Goal: Task Accomplishment & Management: Use online tool/utility

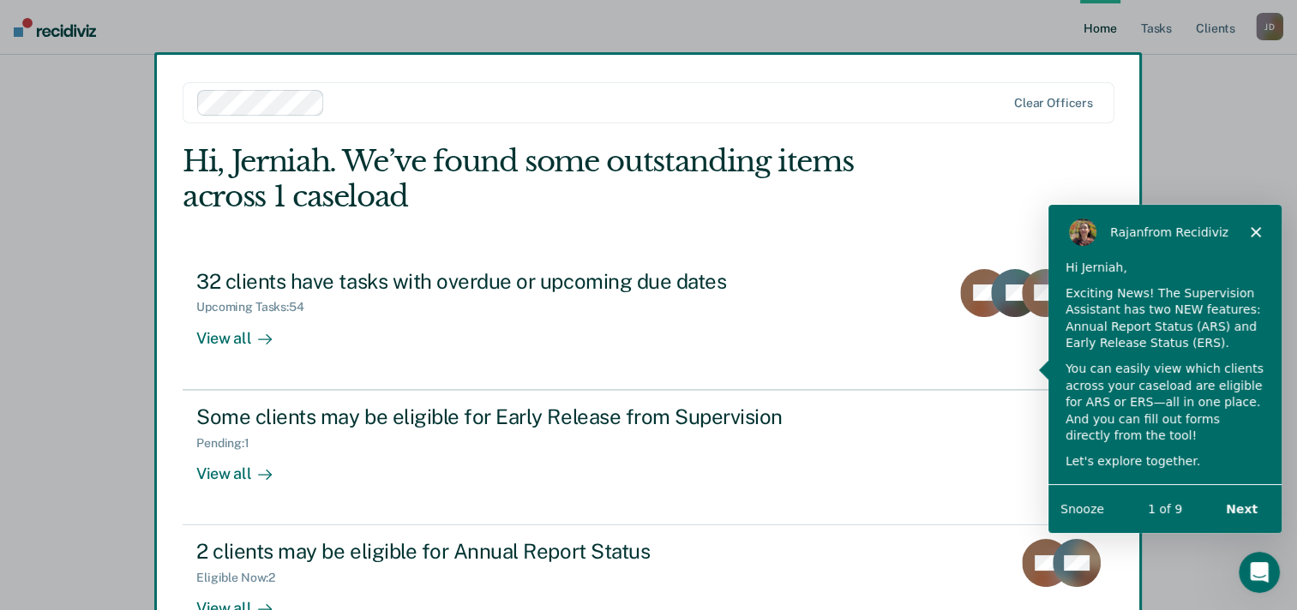
click at [1251, 507] on button "Next" at bounding box center [1240, 507] width 66 height 35
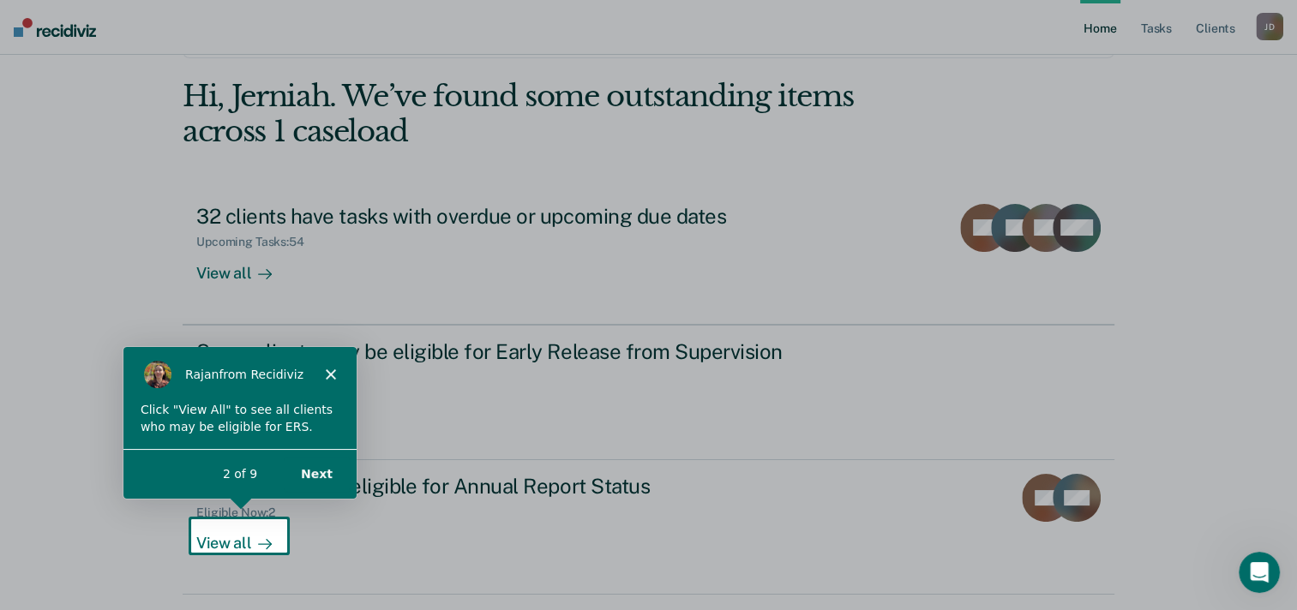
scroll to position [117, 0]
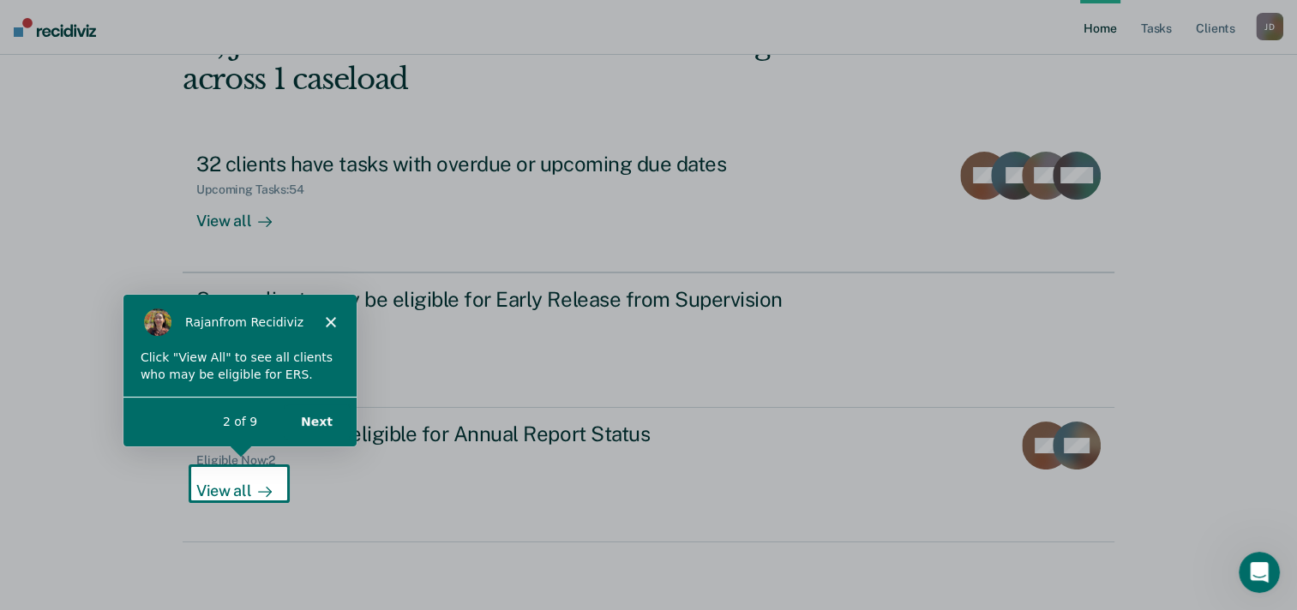
click at [314, 420] on button "Next" at bounding box center [315, 421] width 66 height 35
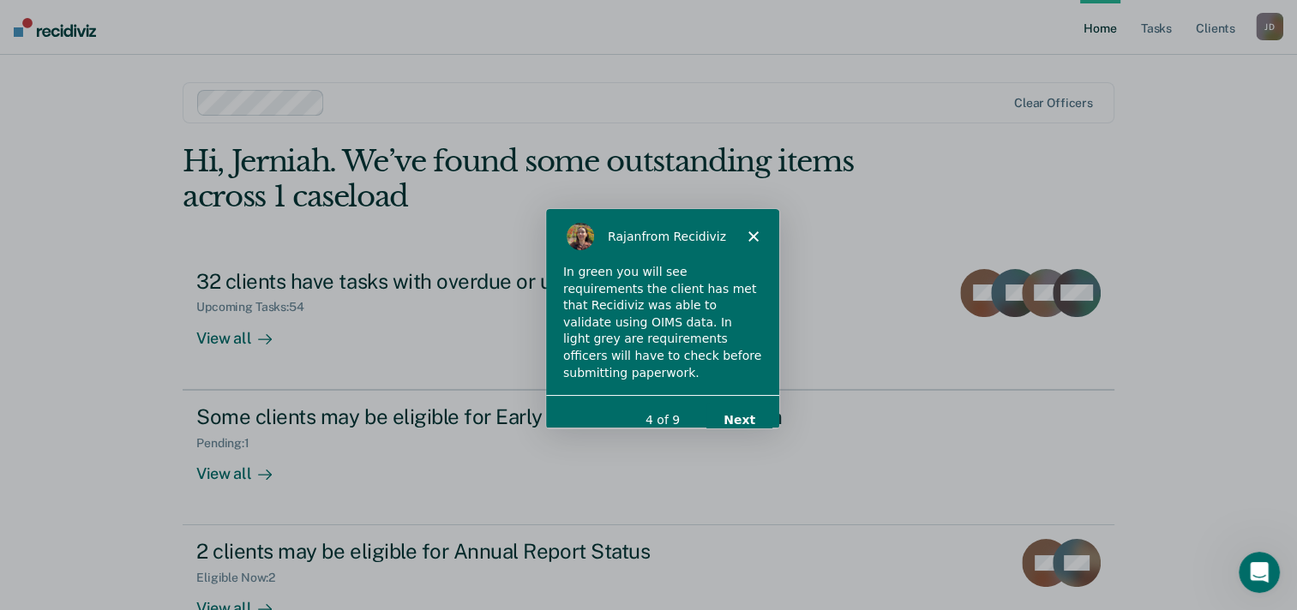
scroll to position [0, 0]
click at [745, 410] on button "Next" at bounding box center [737, 419] width 66 height 35
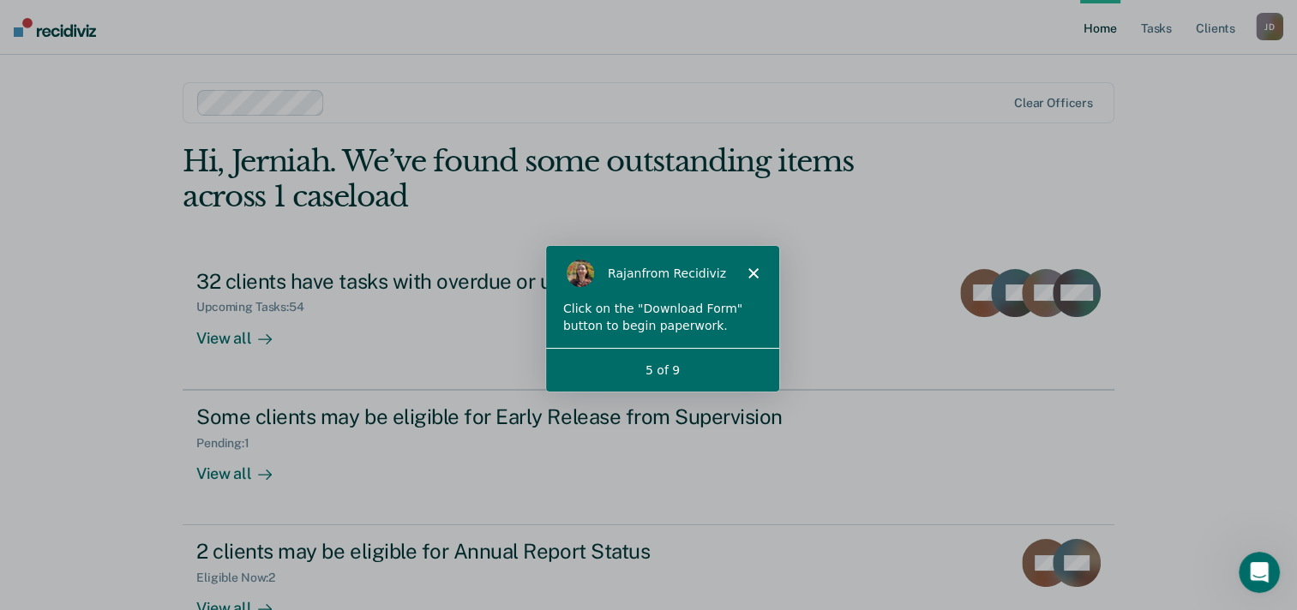
click at [707, 367] on div "5 of 9" at bounding box center [660, 370] width 233 height 18
click at [1159, 37] on link "Tasks" at bounding box center [1156, 27] width 38 height 55
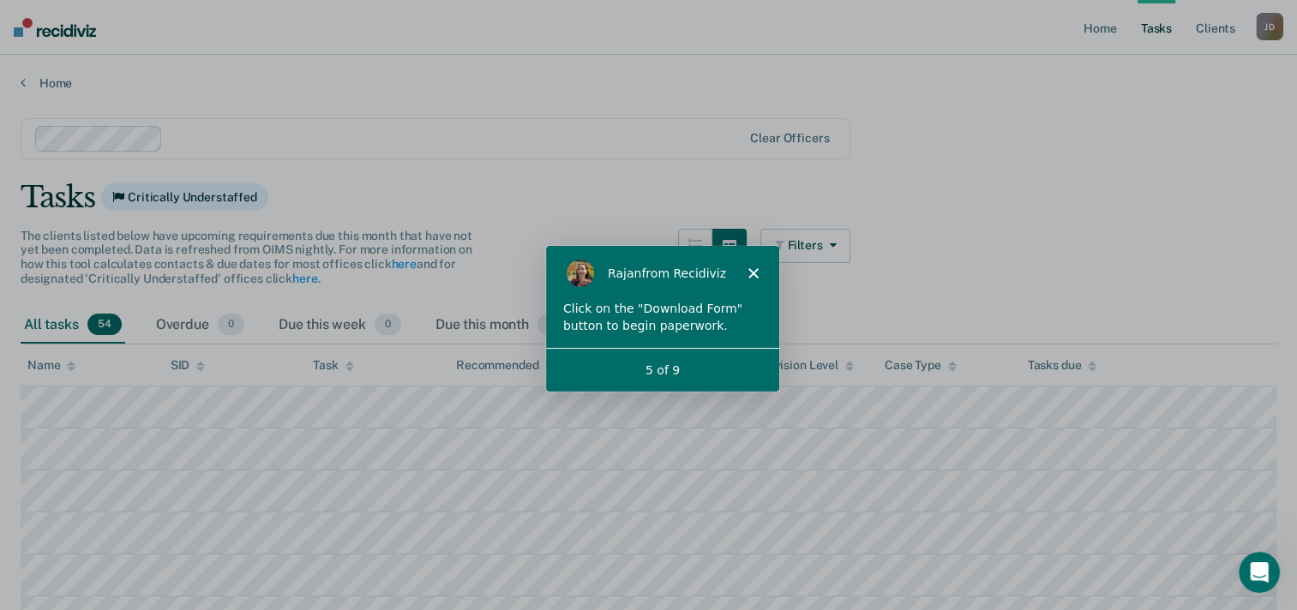
drag, startPoint x: 953, startPoint y: 312, endPoint x: 829, endPoint y: 334, distance: 125.4
click at [829, 334] on div "All tasks 54 Overdue 0 Due this week 0 Due this month 49" at bounding box center [648, 326] width 1255 height 38
drag, startPoint x: 624, startPoint y: 271, endPoint x: 625, endPoint y: 328, distance: 57.4
click at [625, 328] on div "[PERSON_NAME] from Recidiviz Click on the "Download Form" button to begin paper…" at bounding box center [660, 318] width 233 height 146
drag, startPoint x: 81, startPoint y: 83, endPoint x: 889, endPoint y: 283, distance: 833.2
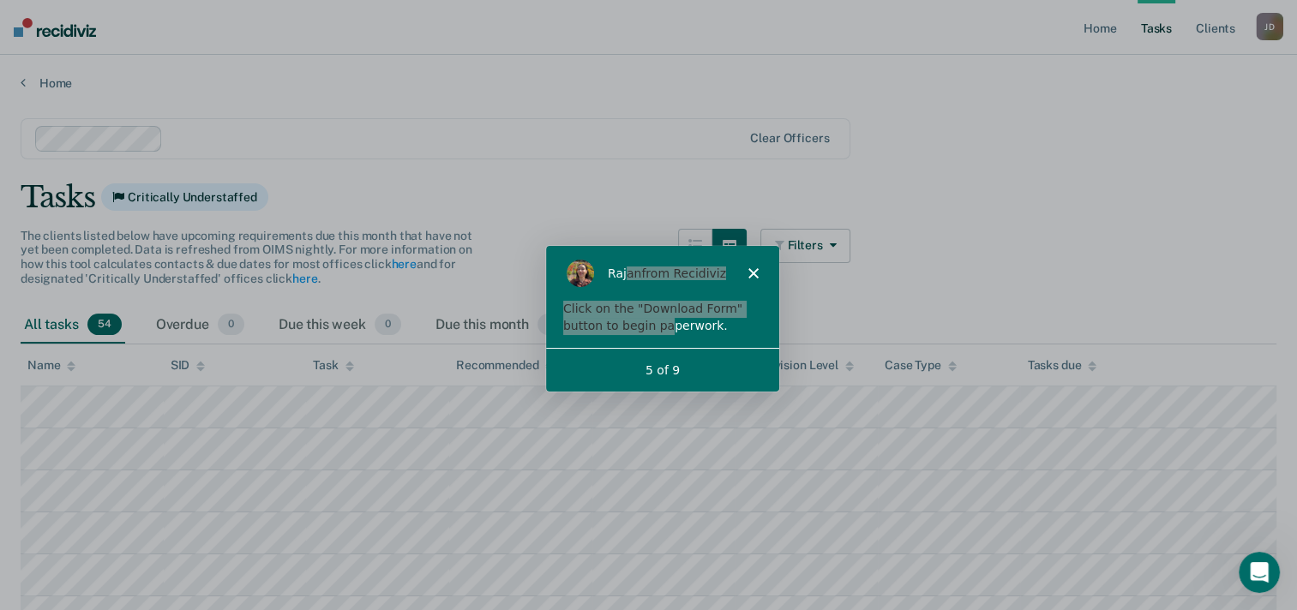
click at [720, 318] on div "Click on the "Download Form" button to begin paperwork." at bounding box center [660, 316] width 199 height 33
click at [751, 267] on icon "Close" at bounding box center [751, 272] width 10 height 10
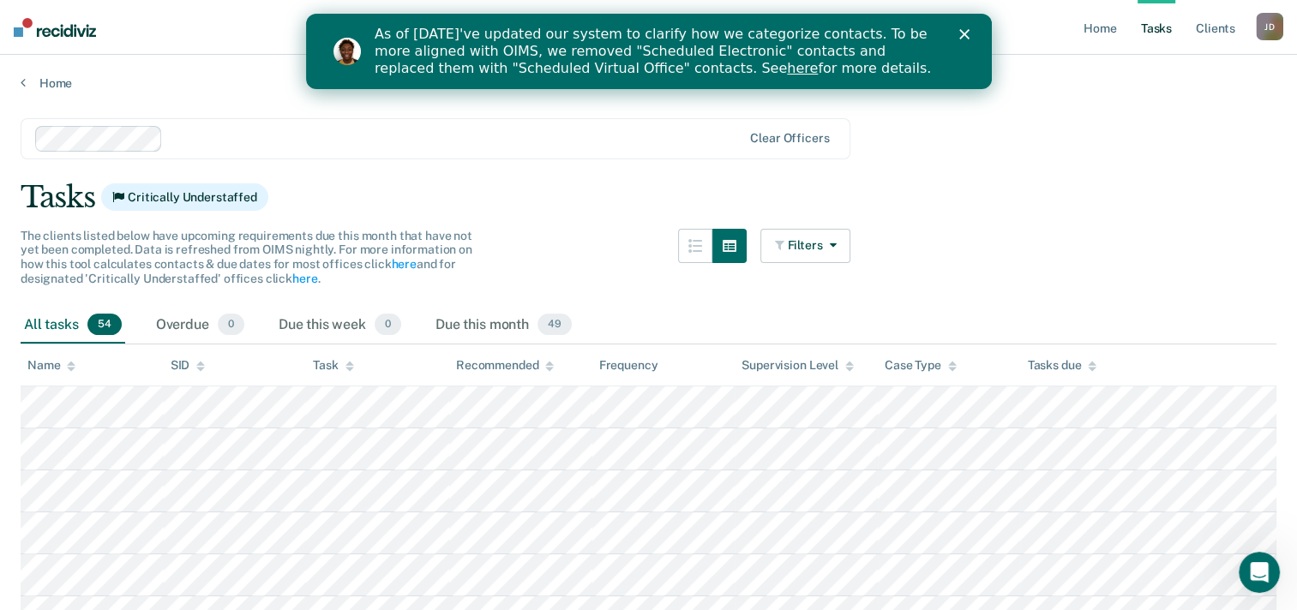
click at [967, 29] on icon "Close" at bounding box center [963, 34] width 10 height 10
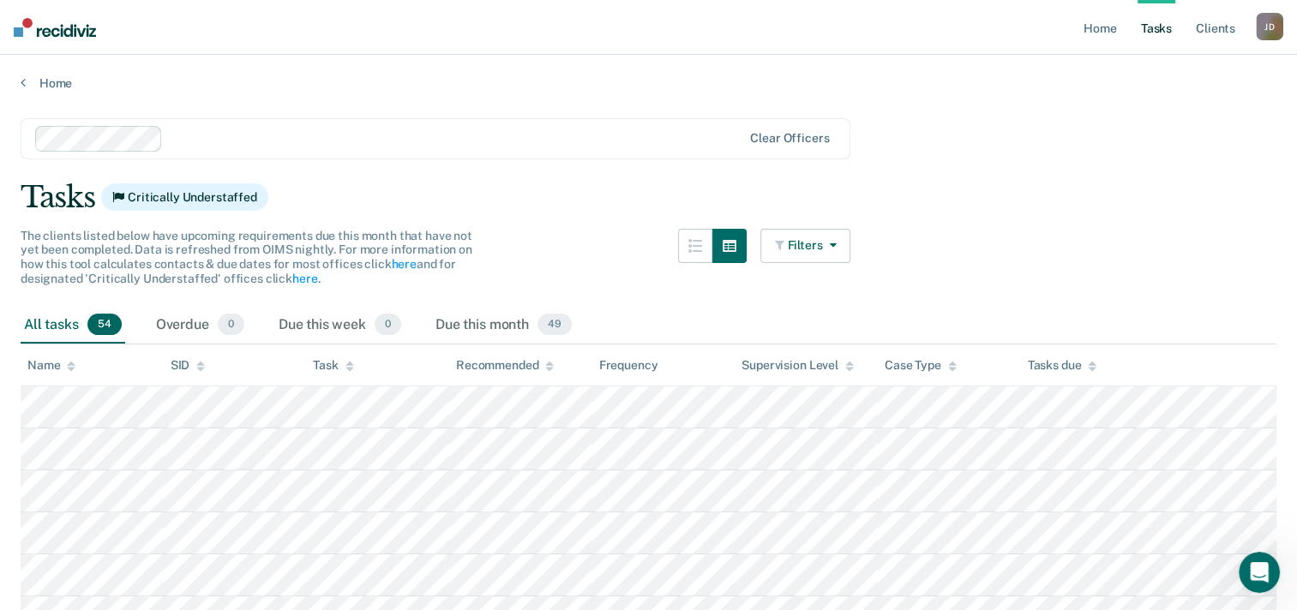
click at [849, 250] on button "Filters" at bounding box center [805, 246] width 91 height 34
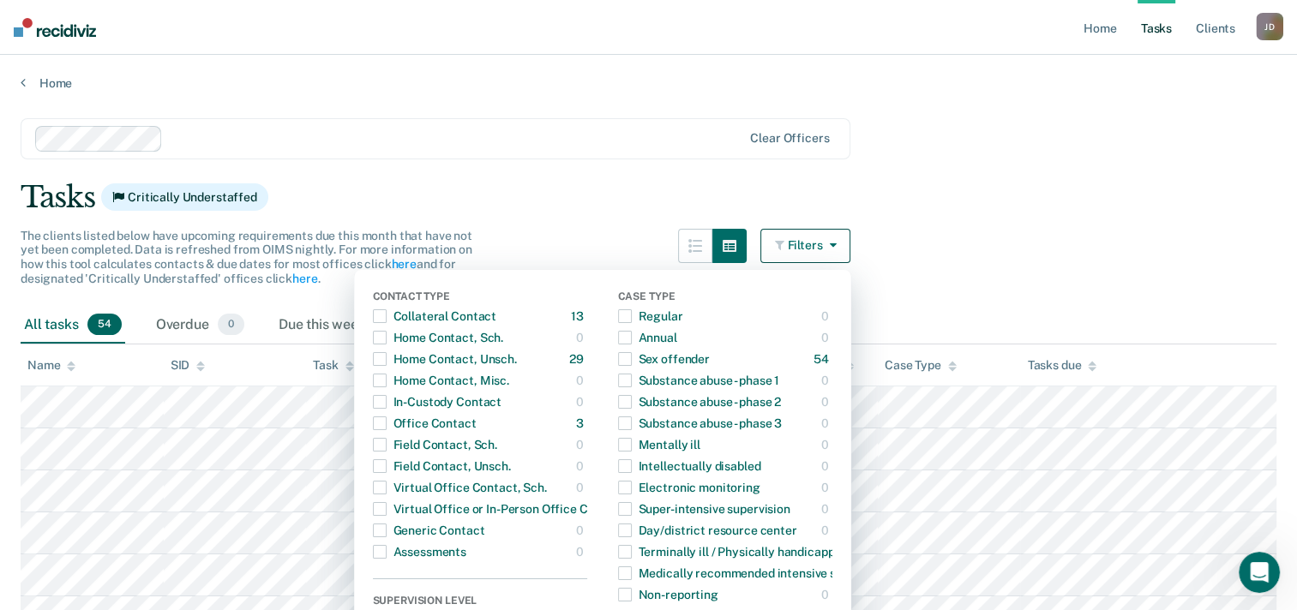
click at [1107, 192] on div "Tasks Critically Understaffed" at bounding box center [648, 197] width 1255 height 35
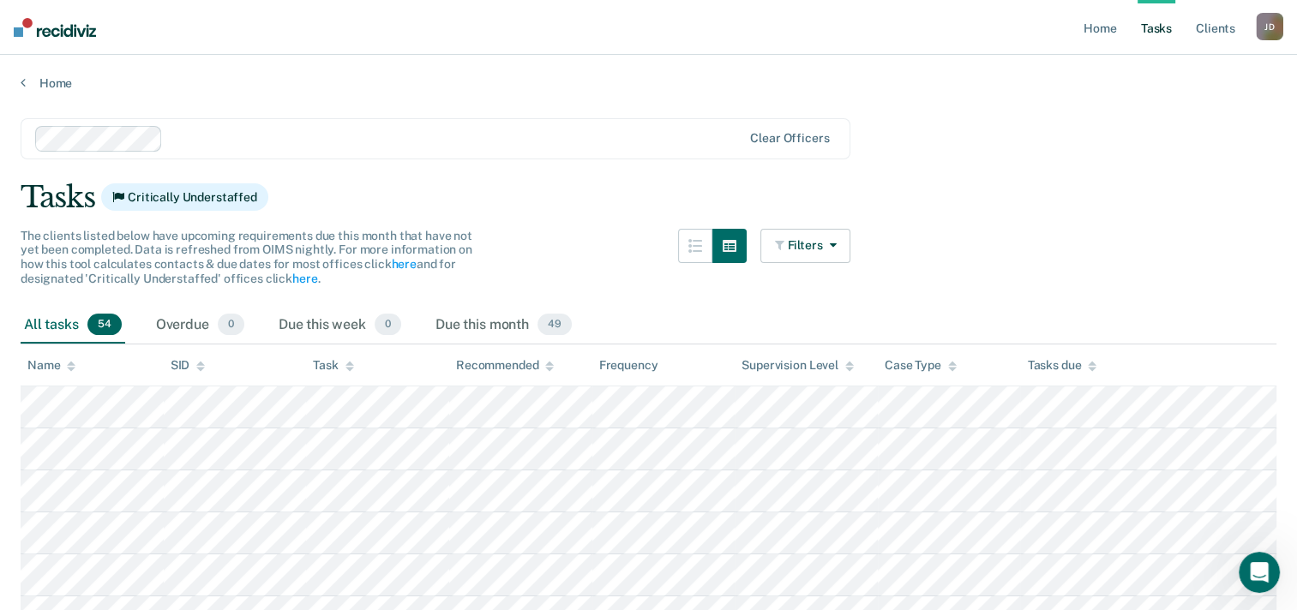
click at [1242, 213] on div "Tasks Critically Understaffed" at bounding box center [648, 197] width 1255 height 35
